Goal: Task Accomplishment & Management: Complete application form

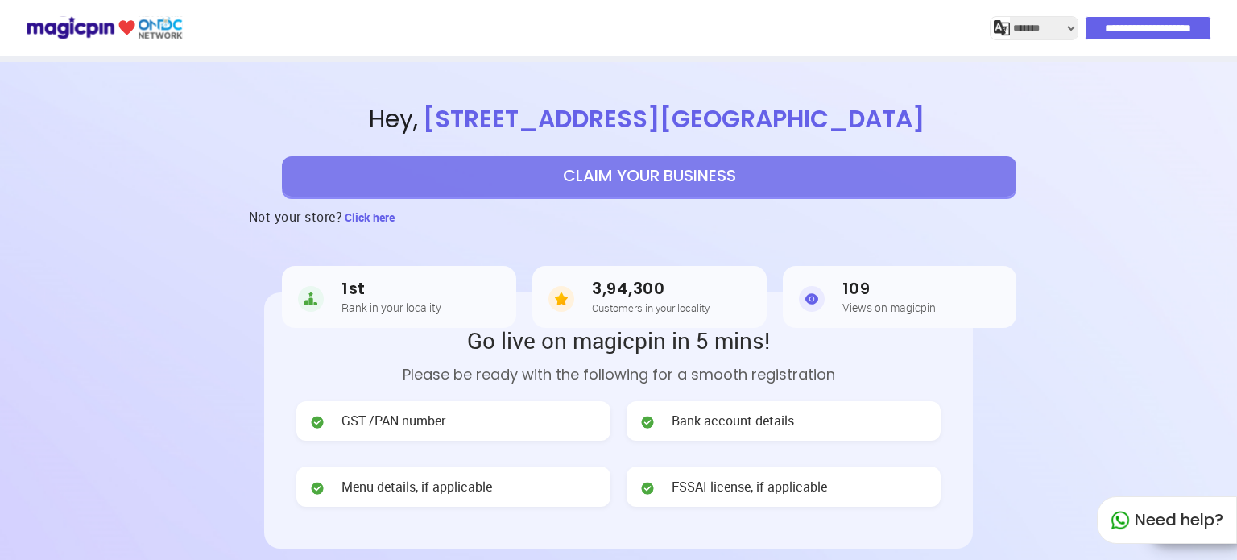
select select "*******"
click at [564, 185] on button "CLAIM YOUR BUSINESS" at bounding box center [649, 176] width 734 height 40
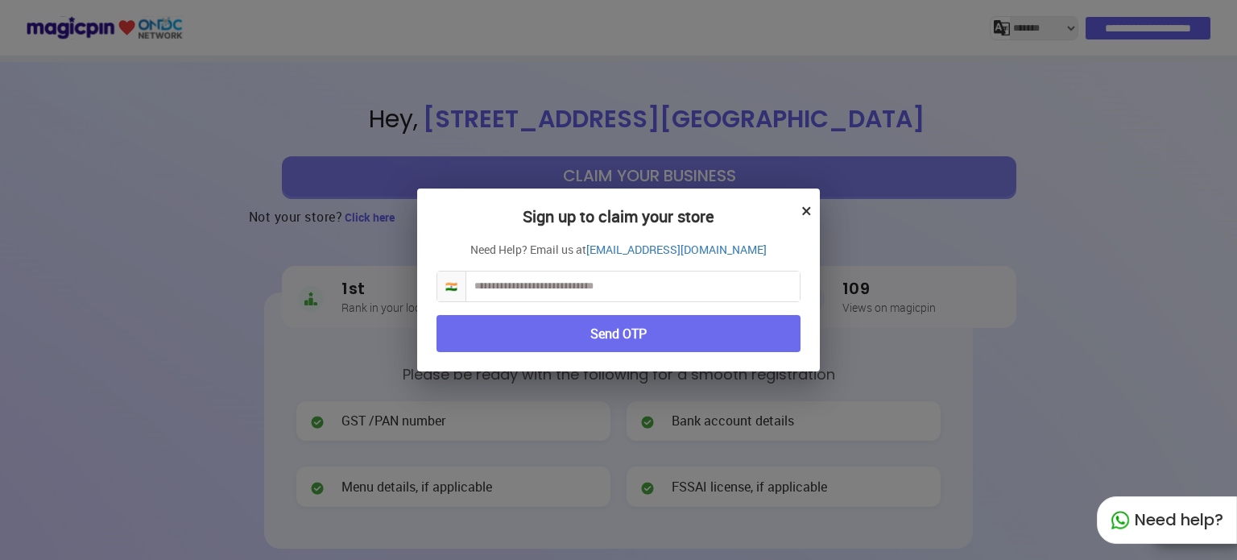
click at [523, 291] on input "text" at bounding box center [632, 286] width 333 height 30
type input "**********"
click at [541, 336] on button "Send OTP" at bounding box center [618, 334] width 364 height 38
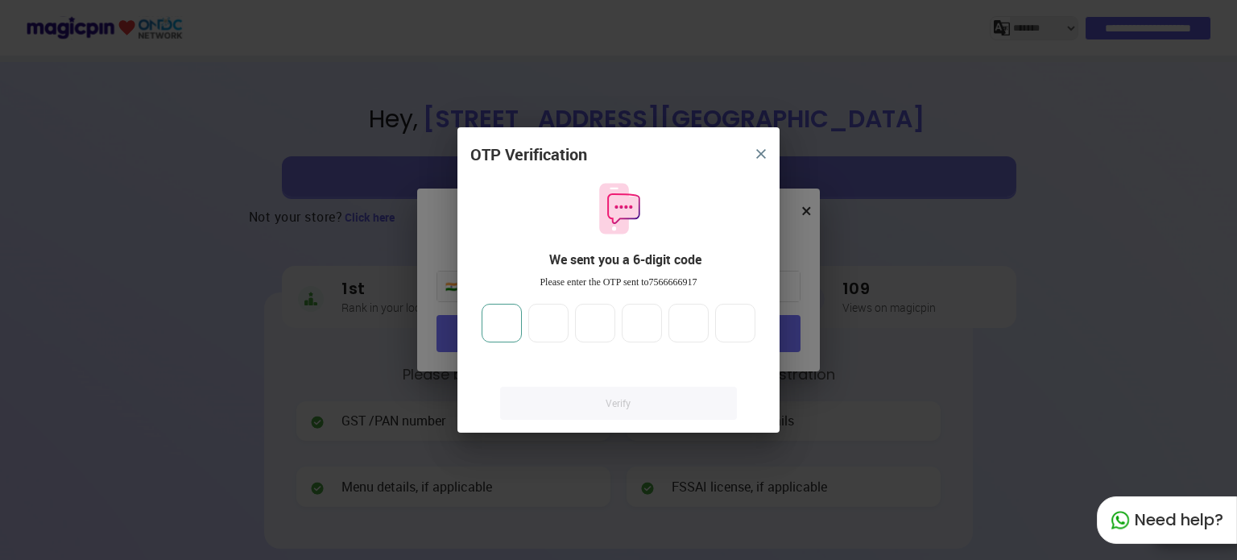
click at [500, 324] on input "number" at bounding box center [501, 323] width 40 height 39
type input "*"
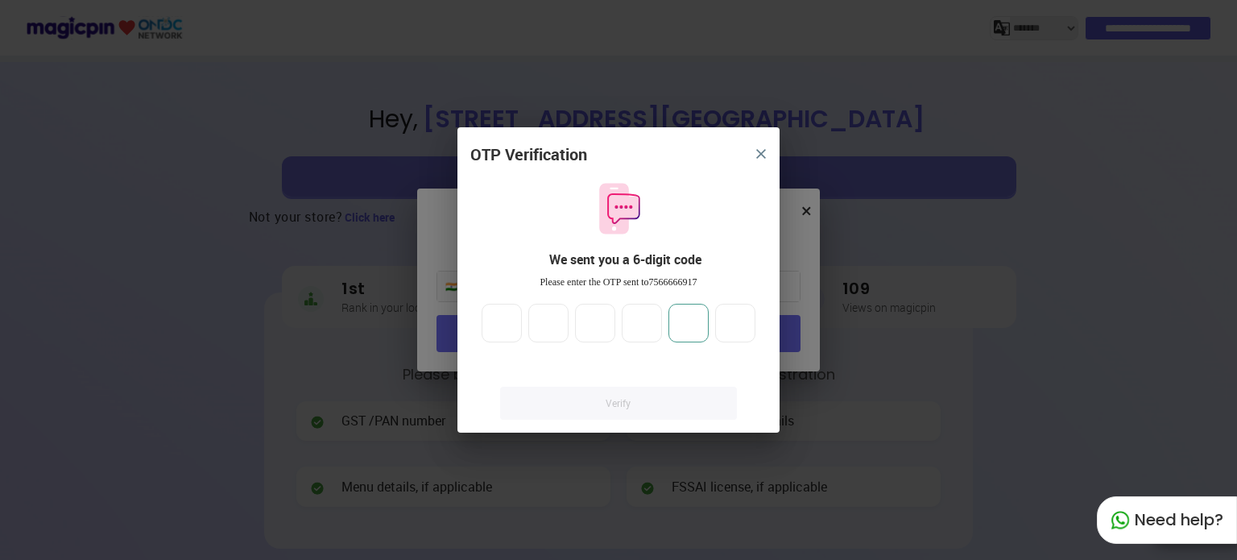
type input "*"
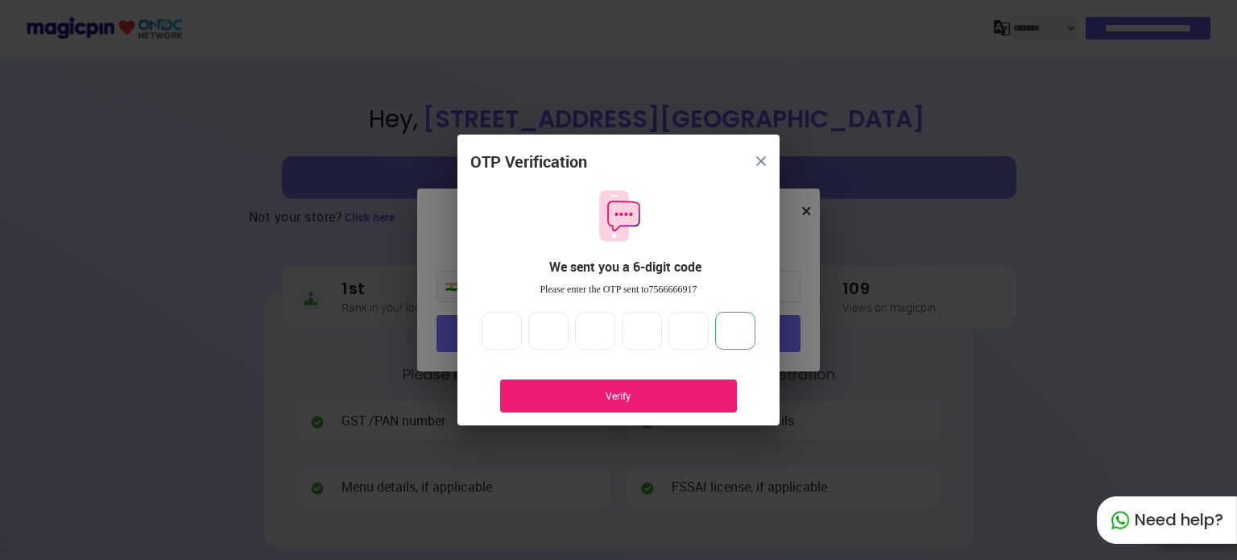
type input "*"
click at [660, 382] on div "Verify" at bounding box center [618, 395] width 237 height 33
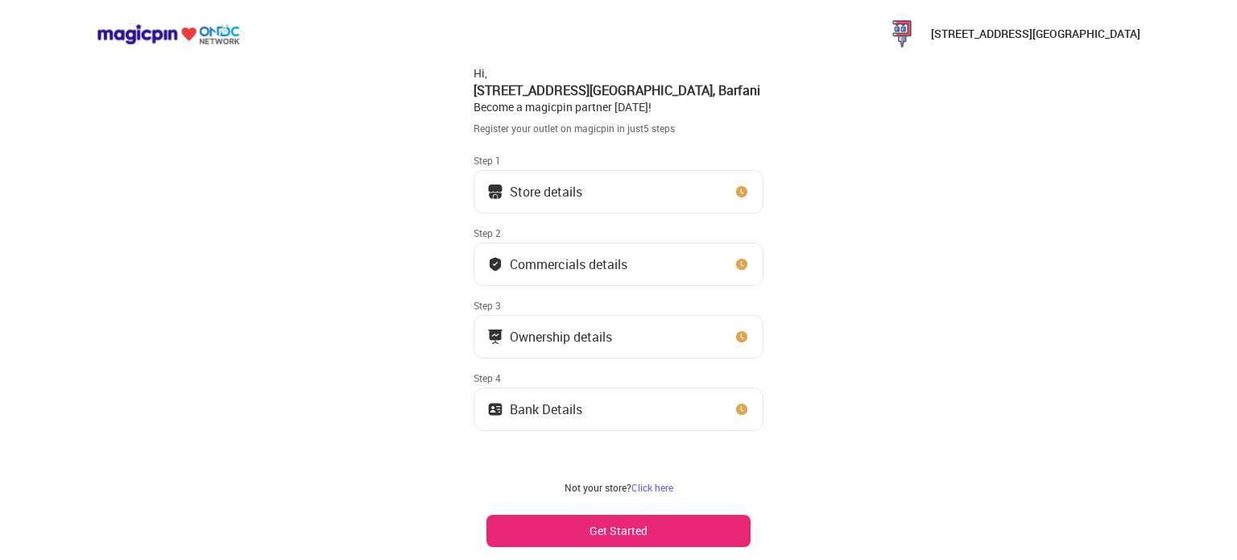
click at [654, 192] on button "Store details" at bounding box center [618, 191] width 290 height 43
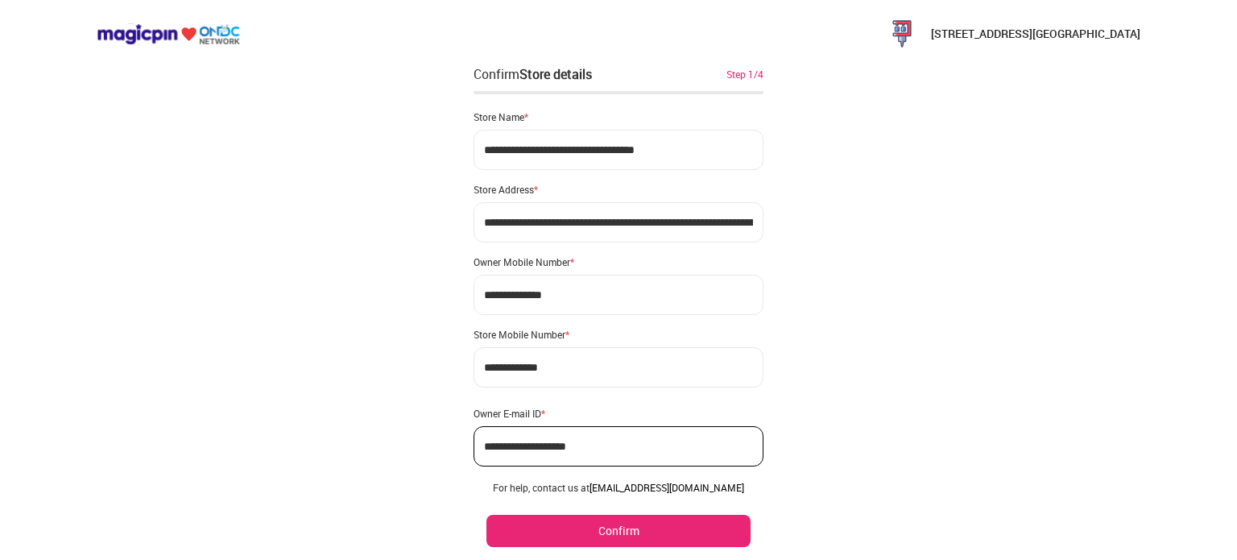
click at [890, 183] on div "**********" at bounding box center [618, 305] width 1237 height 611
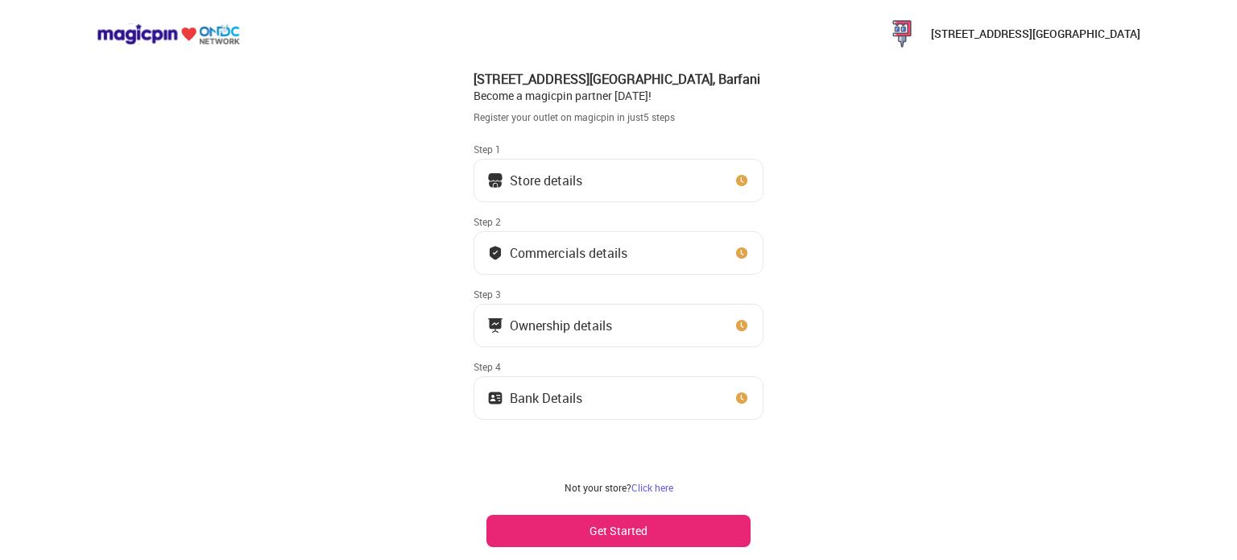
scroll to position [14, 0]
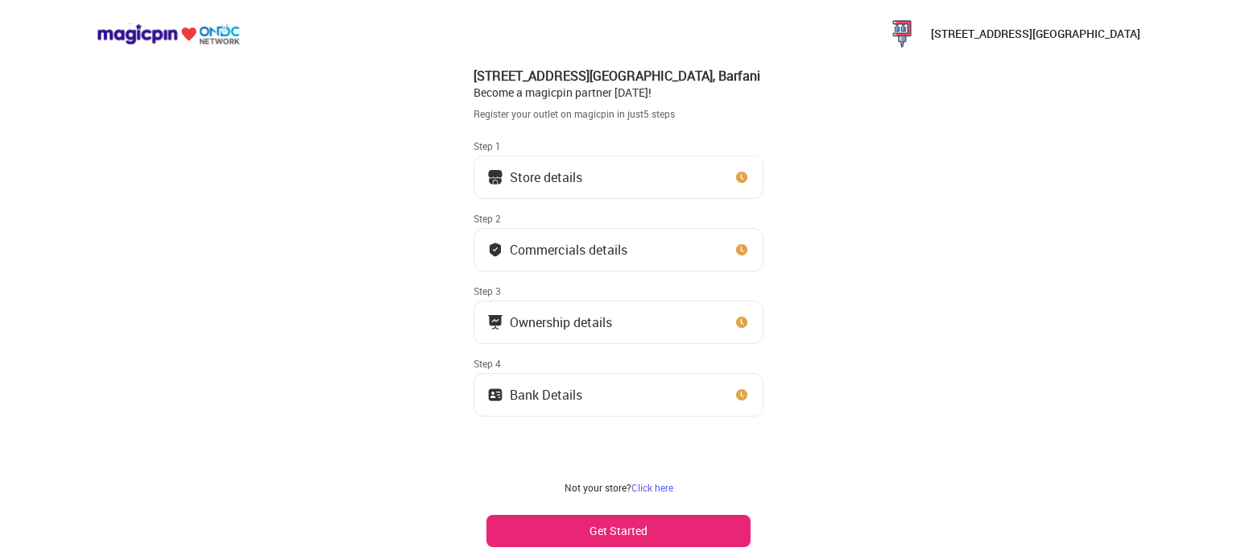
click at [718, 250] on button "Commercials details" at bounding box center [618, 249] width 290 height 43
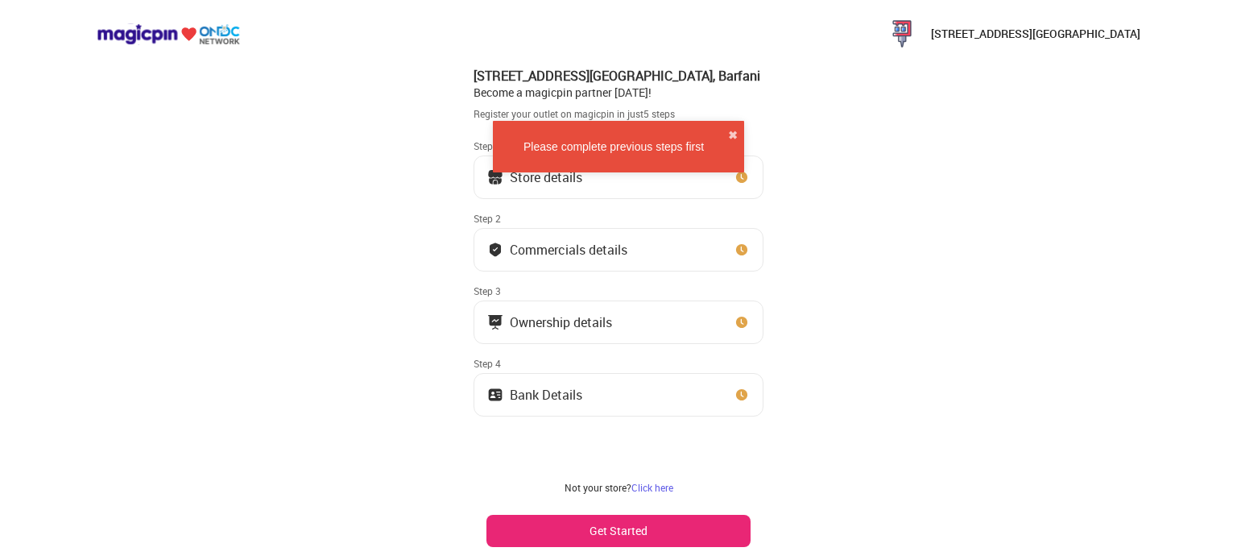
click at [579, 322] on div "Ownership details" at bounding box center [561, 322] width 102 height 8
click at [631, 531] on button "Get Started" at bounding box center [618, 530] width 264 height 32
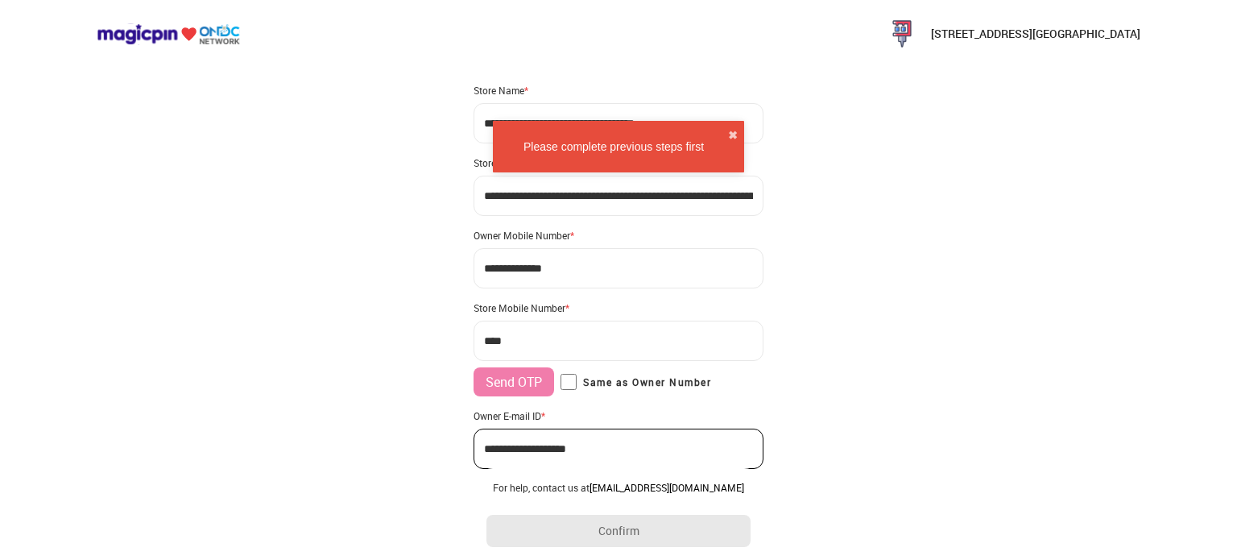
scroll to position [0, 0]
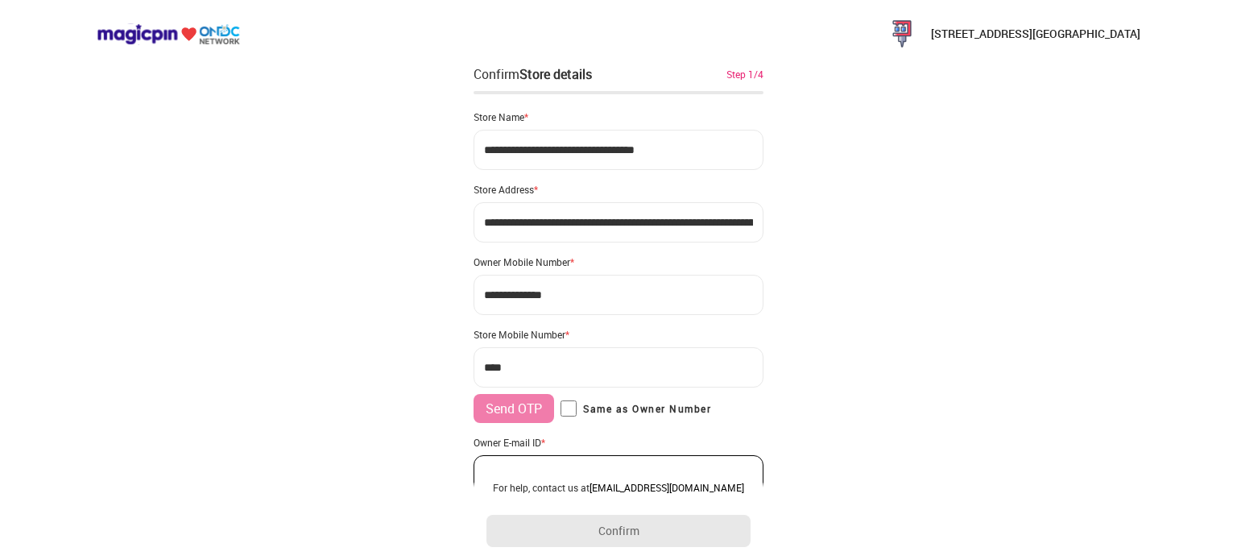
click at [567, 366] on input "***" at bounding box center [618, 367] width 290 height 40
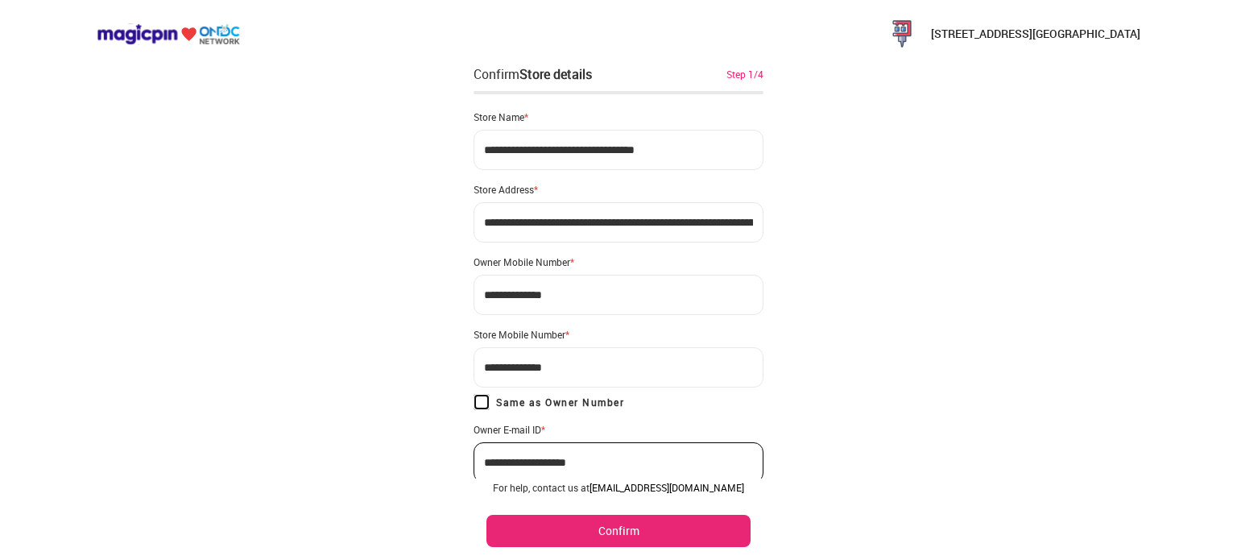
type input "**********"
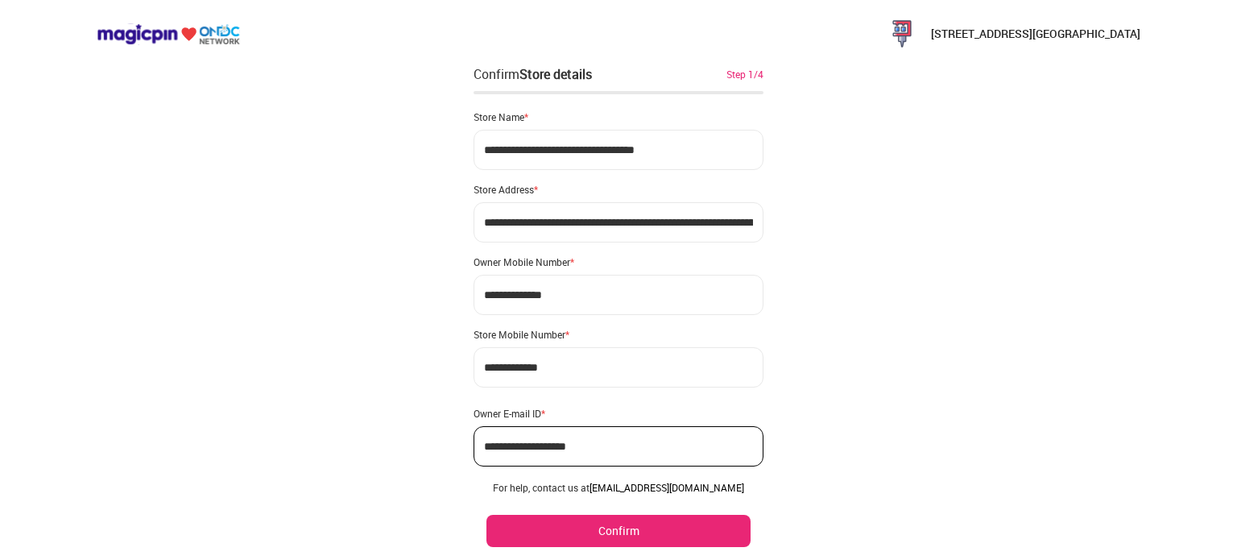
scroll to position [49, 0]
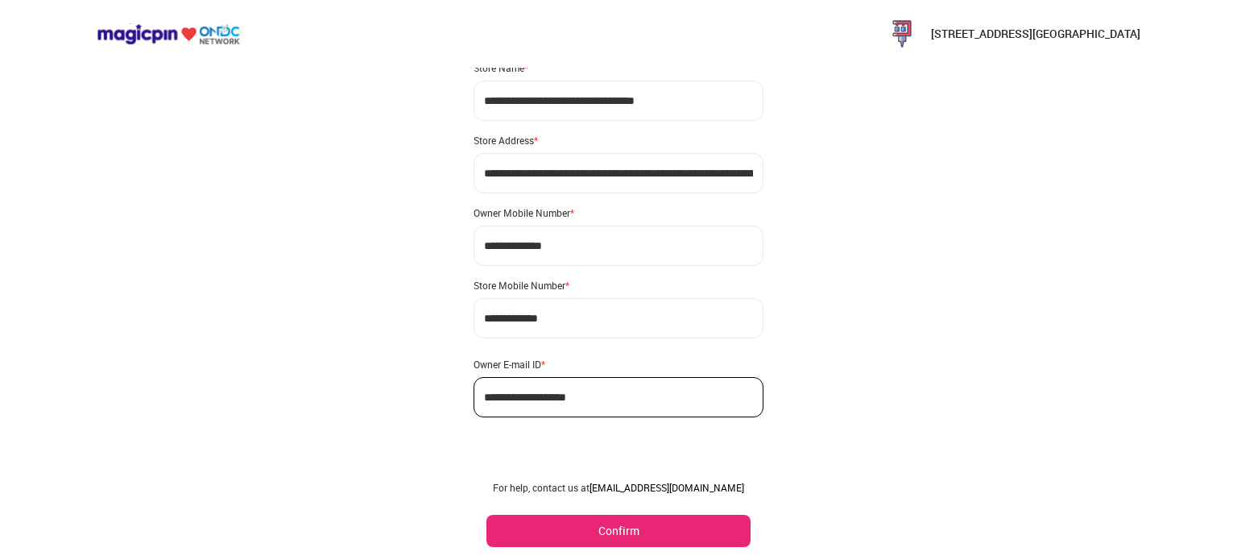
click at [610, 534] on button "Confirm" at bounding box center [618, 530] width 264 height 32
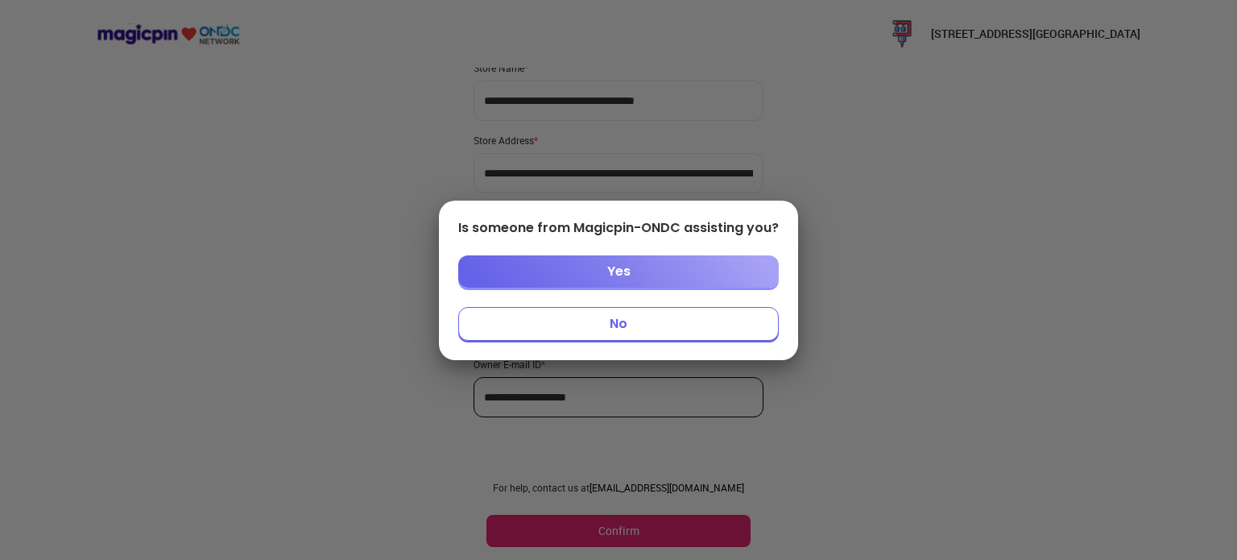
click at [591, 324] on button "No" at bounding box center [618, 324] width 320 height 34
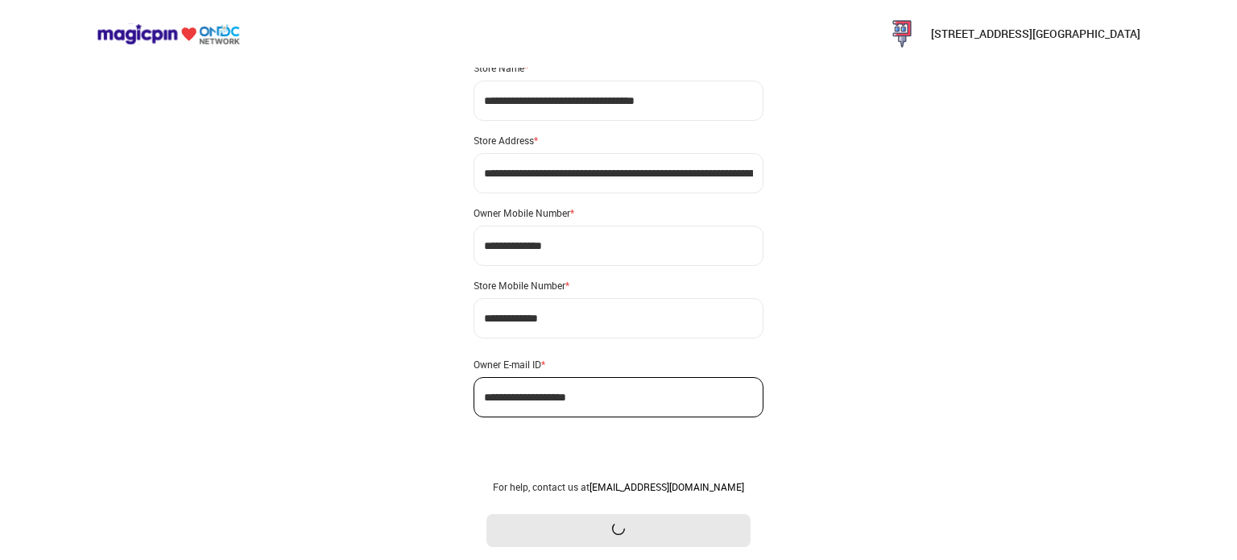
scroll to position [0, 0]
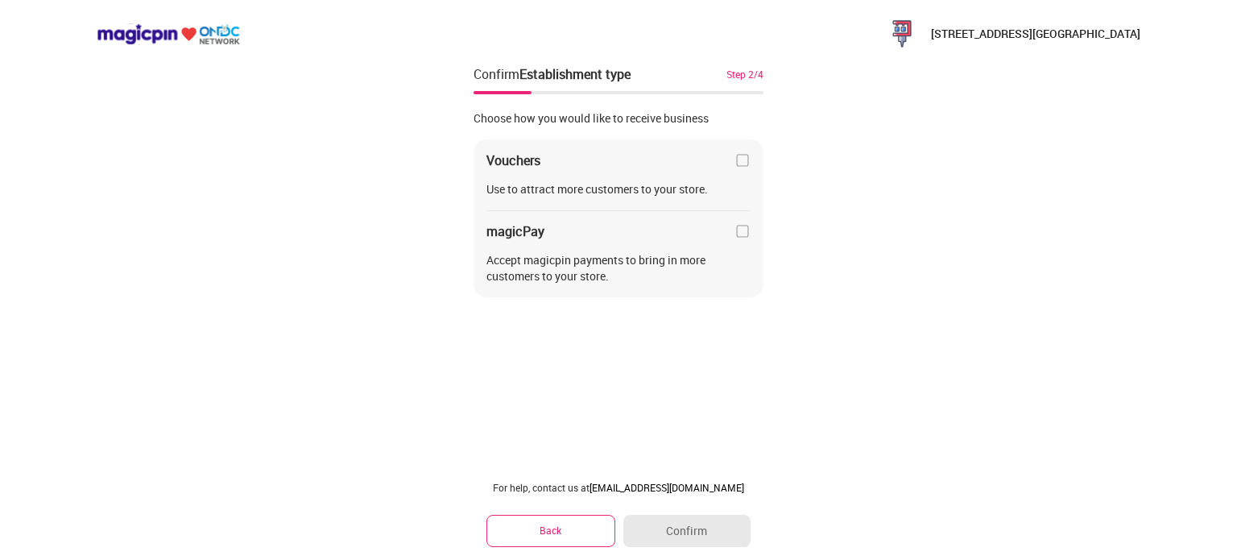
click at [746, 159] on img at bounding box center [742, 160] width 16 height 16
click at [676, 525] on button "Confirm" at bounding box center [686, 530] width 127 height 32
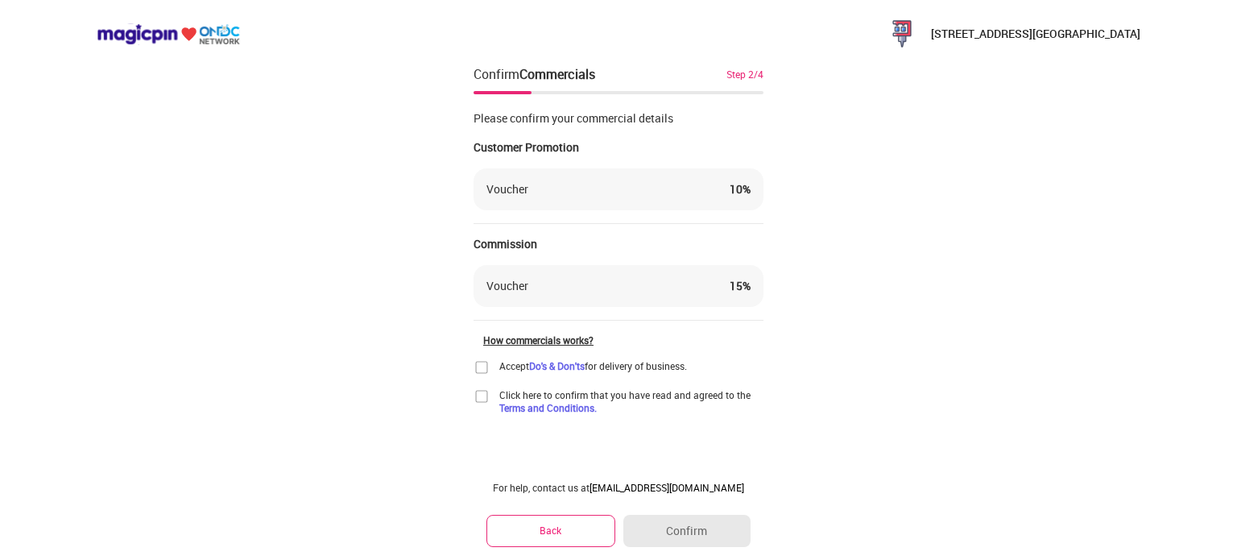
click at [636, 192] on div "Voucher 10 %" at bounding box center [618, 189] width 264 height 16
drag, startPoint x: 630, startPoint y: 282, endPoint x: 746, endPoint y: 294, distance: 116.6
click at [653, 282] on div "Voucher 15 %" at bounding box center [618, 286] width 264 height 16
click at [738, 292] on div "15 %" at bounding box center [739, 286] width 21 height 16
click at [478, 367] on img at bounding box center [481, 367] width 16 height 16
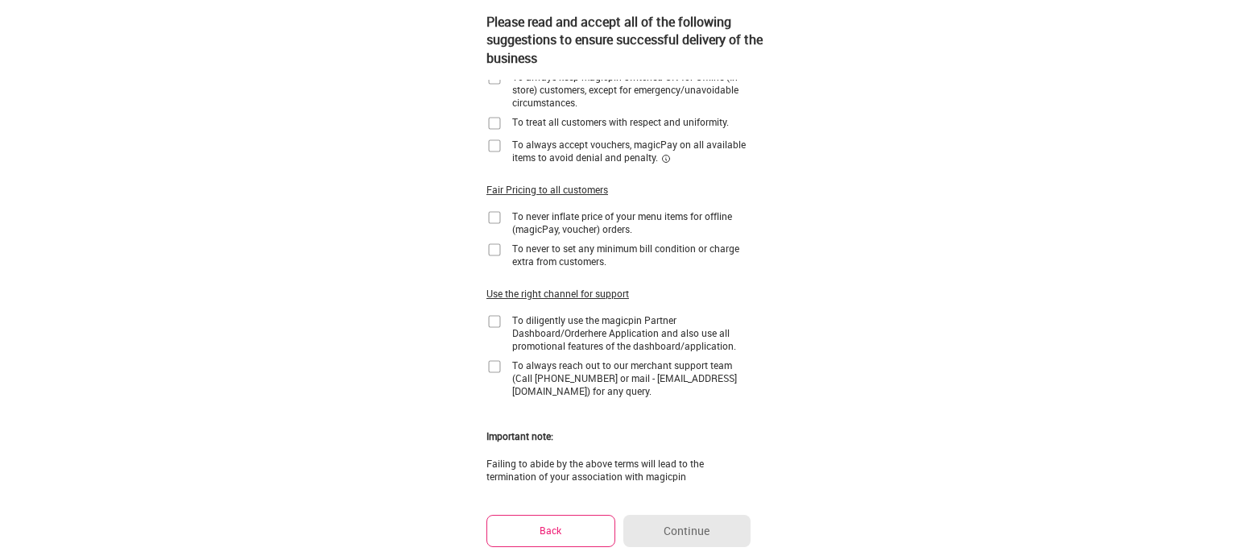
scroll to position [159, 0]
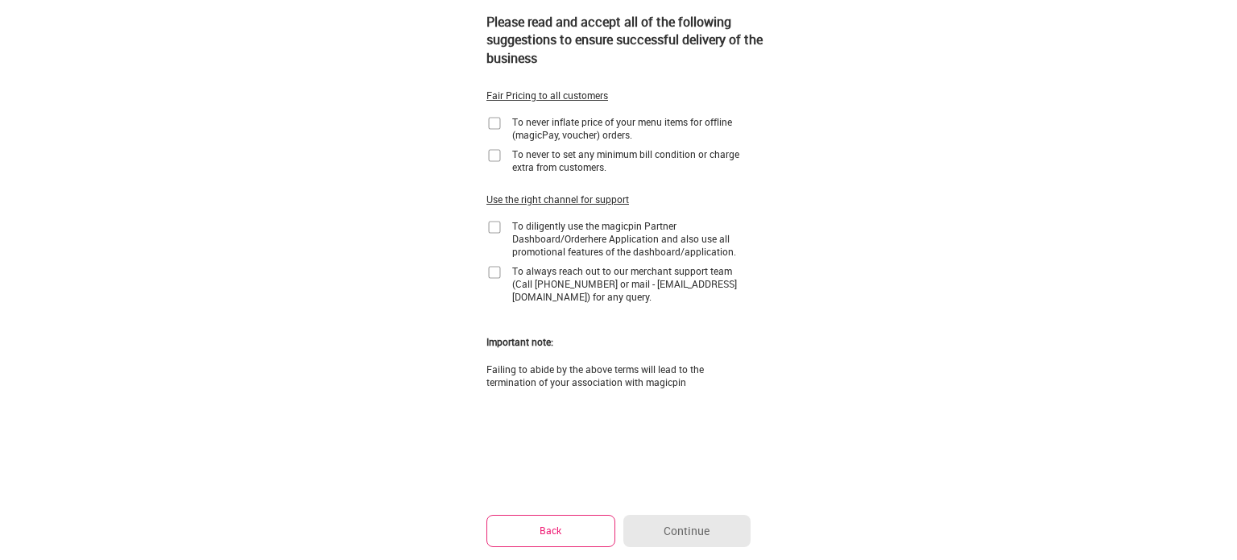
click at [558, 536] on button "Back" at bounding box center [550, 529] width 129 height 31
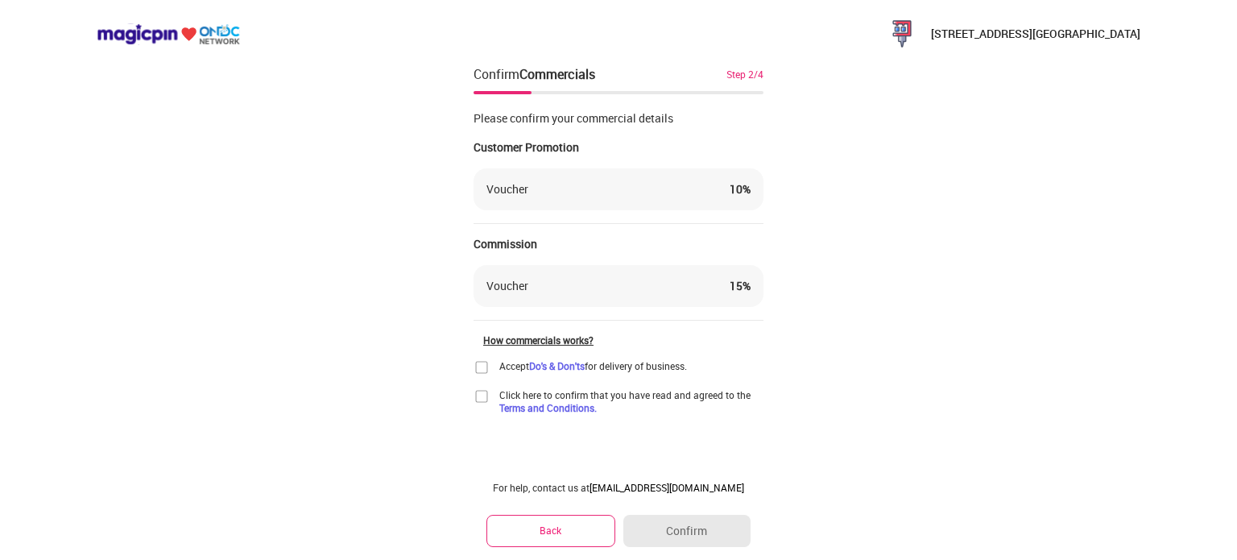
click at [1015, 32] on p "[STREET_ADDRESS][GEOGRAPHIC_DATA]" at bounding box center [1035, 34] width 209 height 16
click at [905, 27] on img at bounding box center [902, 34] width 32 height 32
click at [557, 529] on button "Back" at bounding box center [550, 529] width 129 height 31
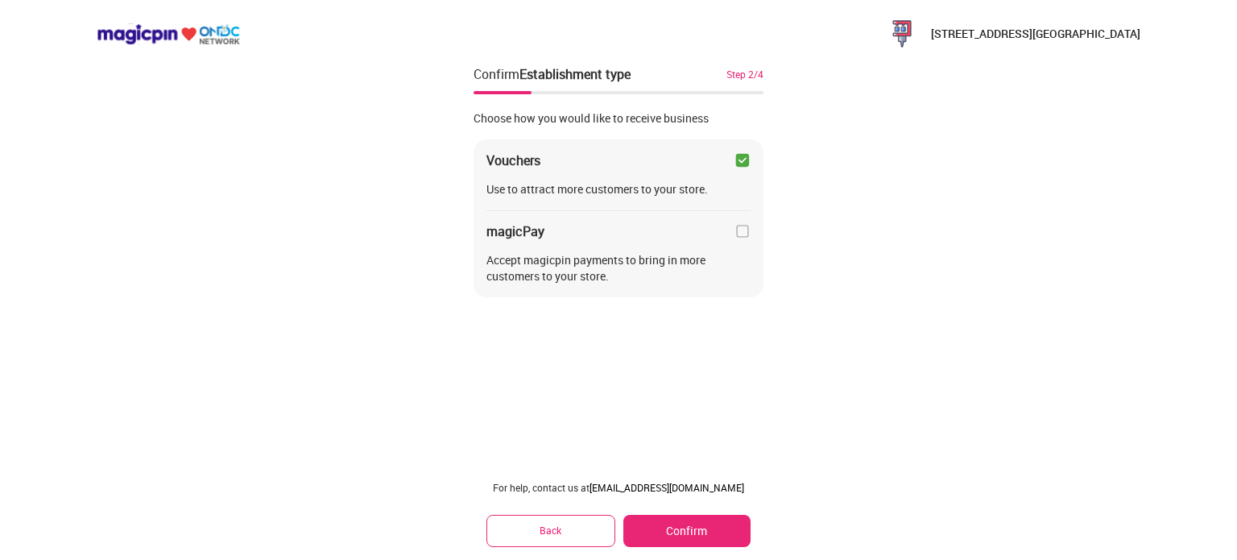
click at [567, 529] on button "Back" at bounding box center [550, 529] width 129 height 31
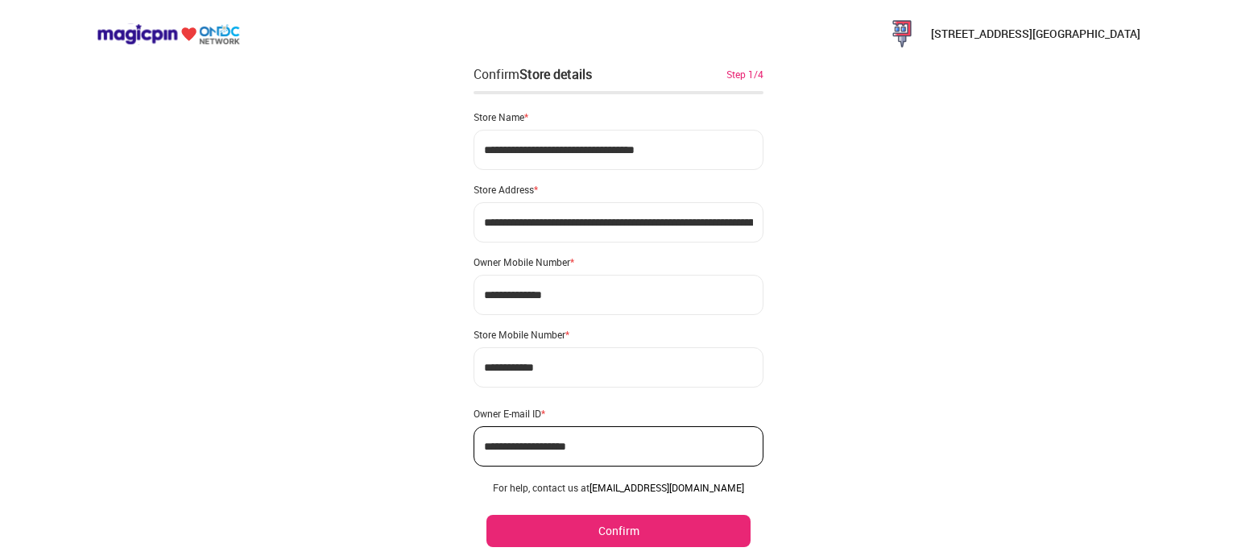
click at [570, 534] on button "Confirm" at bounding box center [618, 530] width 264 height 32
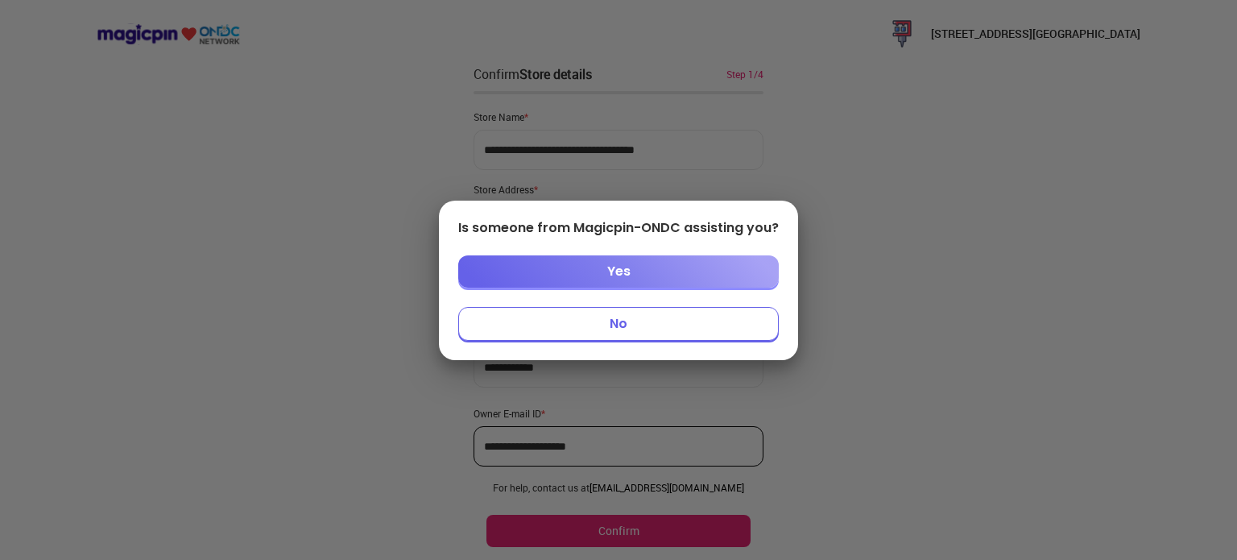
click at [625, 323] on button "No" at bounding box center [618, 324] width 320 height 34
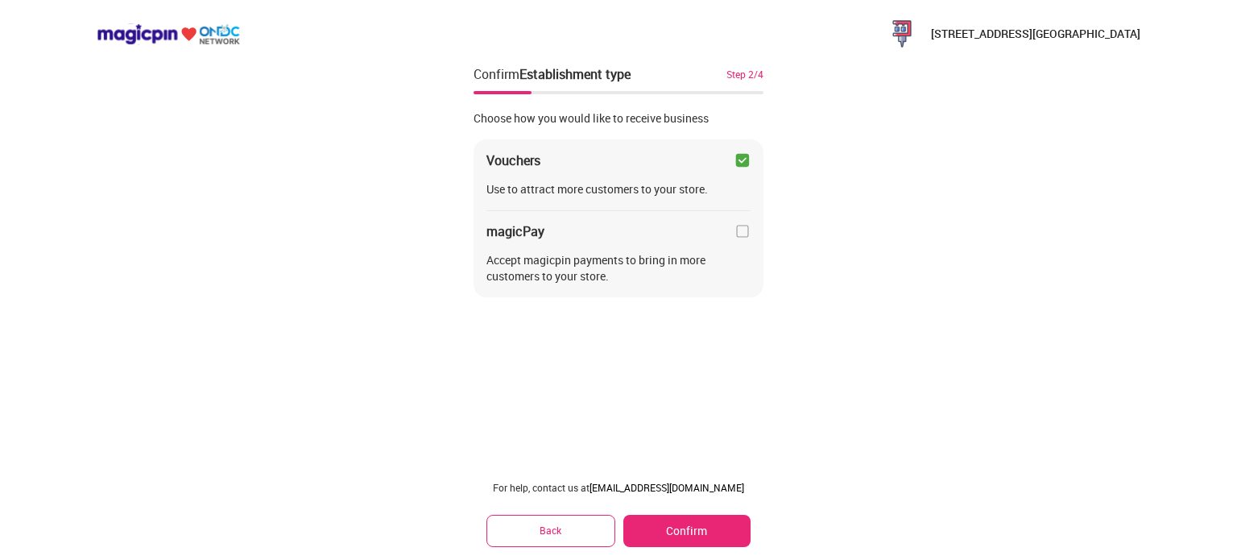
click at [143, 23] on img at bounding box center [168, 34] width 143 height 22
click at [143, 39] on img at bounding box center [168, 34] width 143 height 22
